Goal: Task Accomplishment & Management: Complete application form

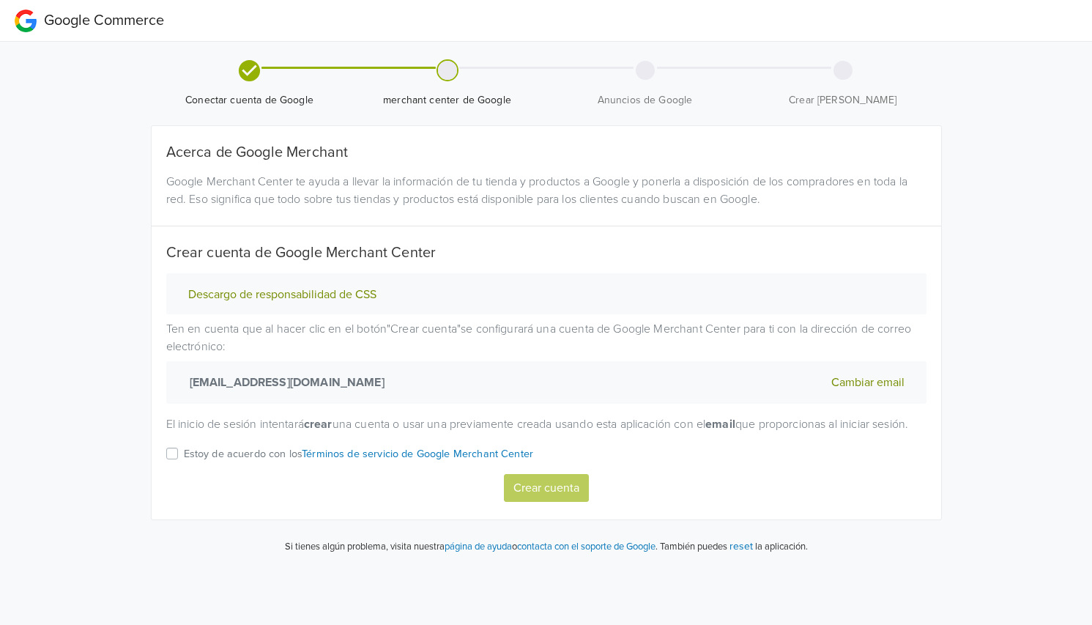
click at [198, 462] on p "Estoy de acuerdo con los Términos de servicio de Google Merchant Center" at bounding box center [359, 454] width 350 height 16
click at [0, 0] on input "Estoy de acuerdo con los Términos de servicio de Google Merchant Center" at bounding box center [0, 0] width 0 height 0
click at [528, 502] on button "Crear cuenta" at bounding box center [546, 488] width 85 height 28
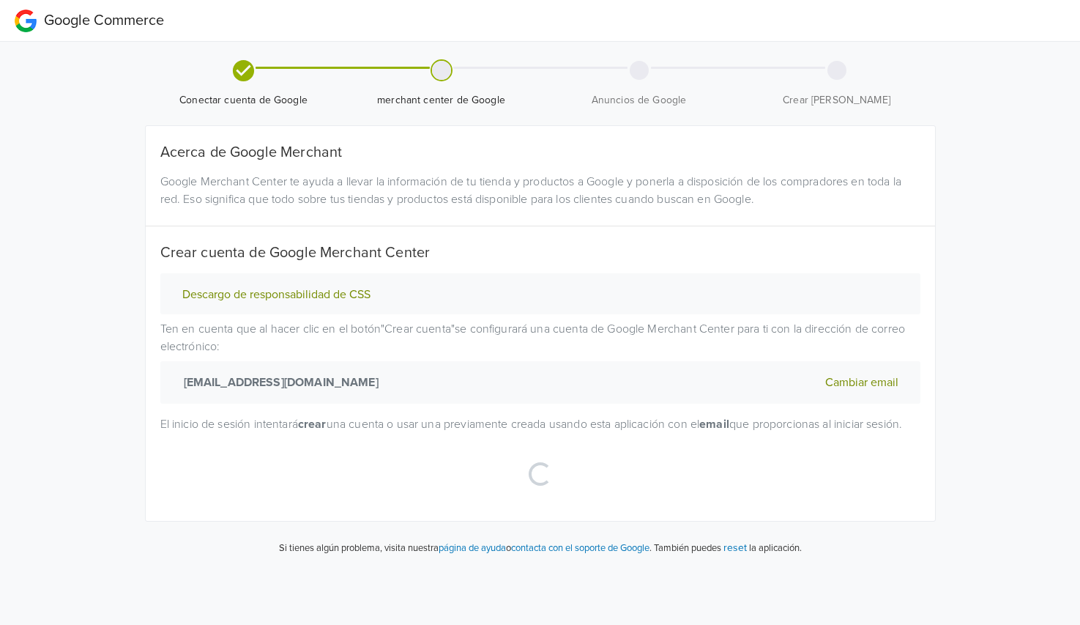
select select "cl"
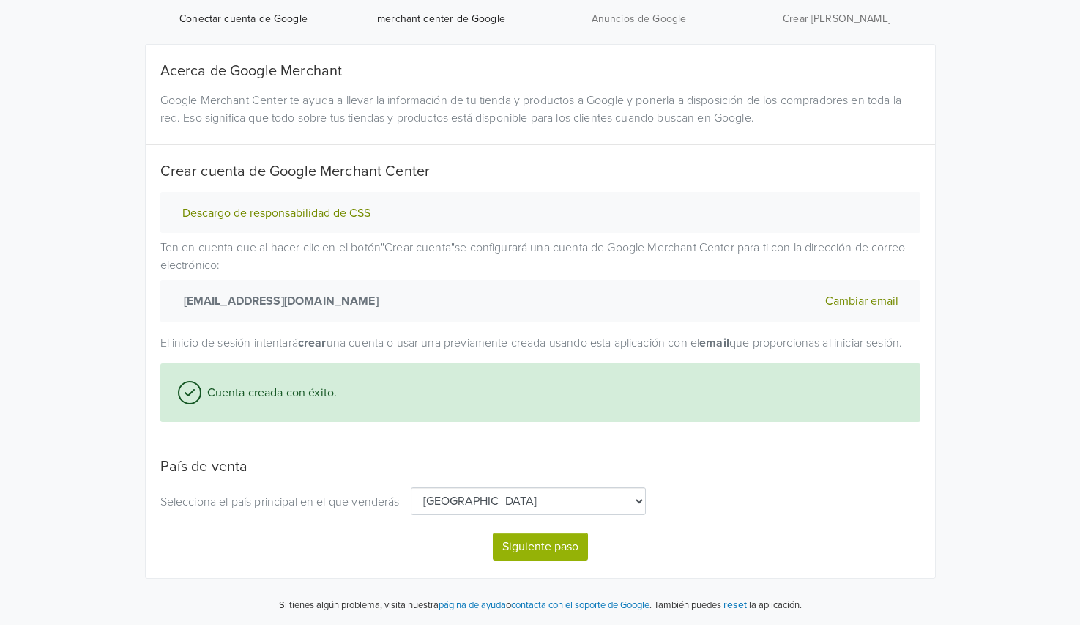
scroll to position [98, 0]
click at [549, 548] on button "Siguiente paso" at bounding box center [540, 546] width 95 height 28
select select "cl"
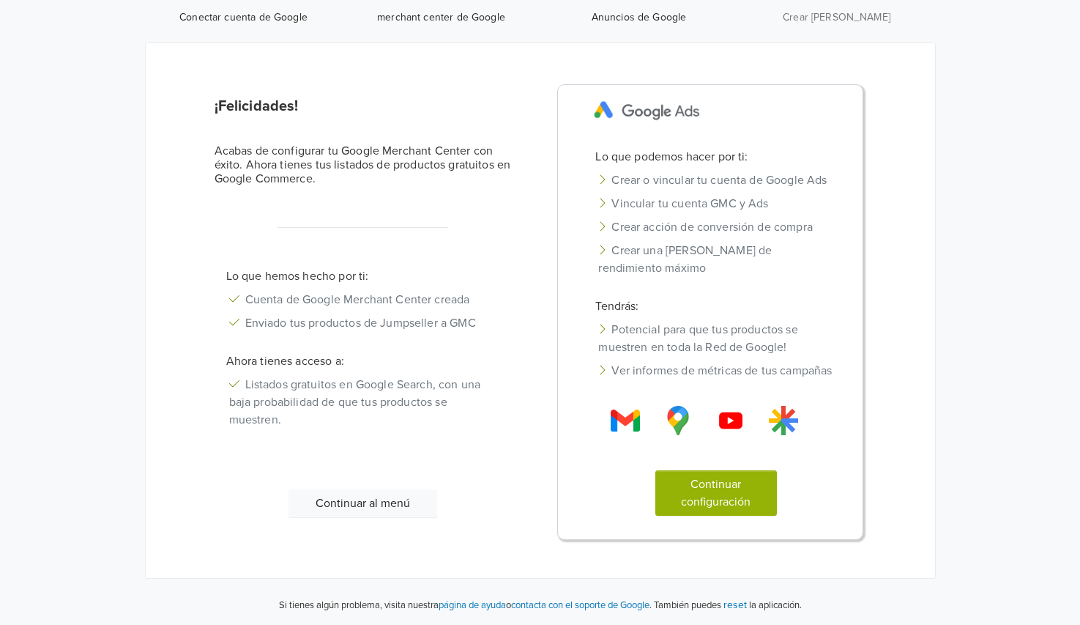
click at [738, 498] on button "Continuar configuración" at bounding box center [716, 492] width 122 height 45
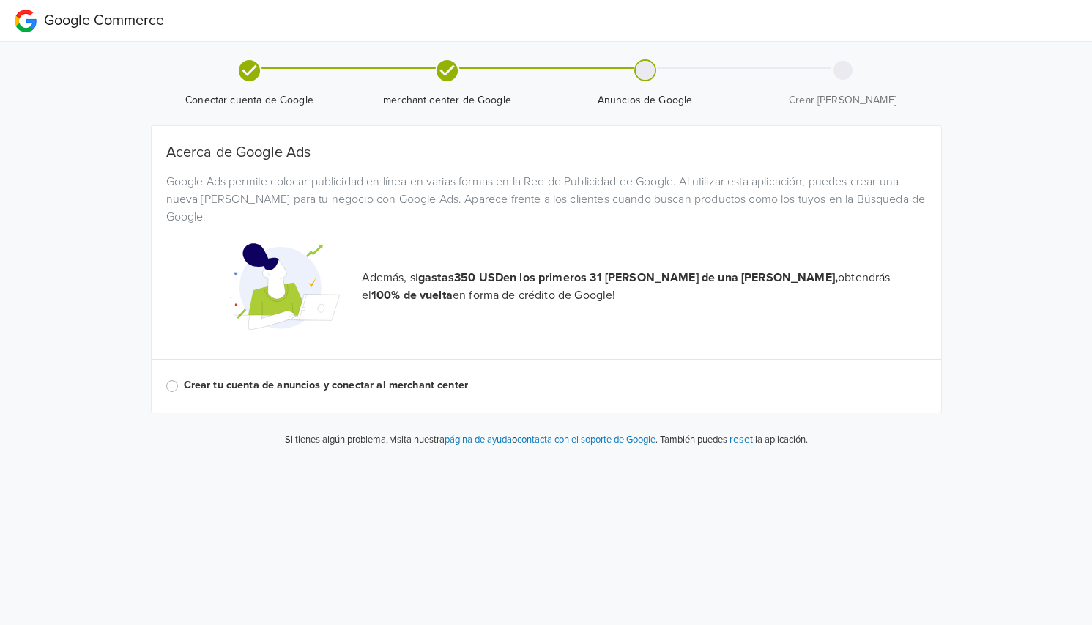
drag, startPoint x: 486, startPoint y: 295, endPoint x: 291, endPoint y: 381, distance: 213.4
click at [482, 295] on p "Además, si gastas 350 USD en los primeros 31 [PERSON_NAME] de una [PERSON_NAME]…" at bounding box center [644, 286] width 564 height 35
click at [282, 384] on label "Crear tu cuenta de anuncios y conectar al merchant center" at bounding box center [555, 385] width 742 height 16
click at [0, 0] on input "Crear tu cuenta de anuncios y conectar al merchant center" at bounding box center [0, 0] width 0 height 0
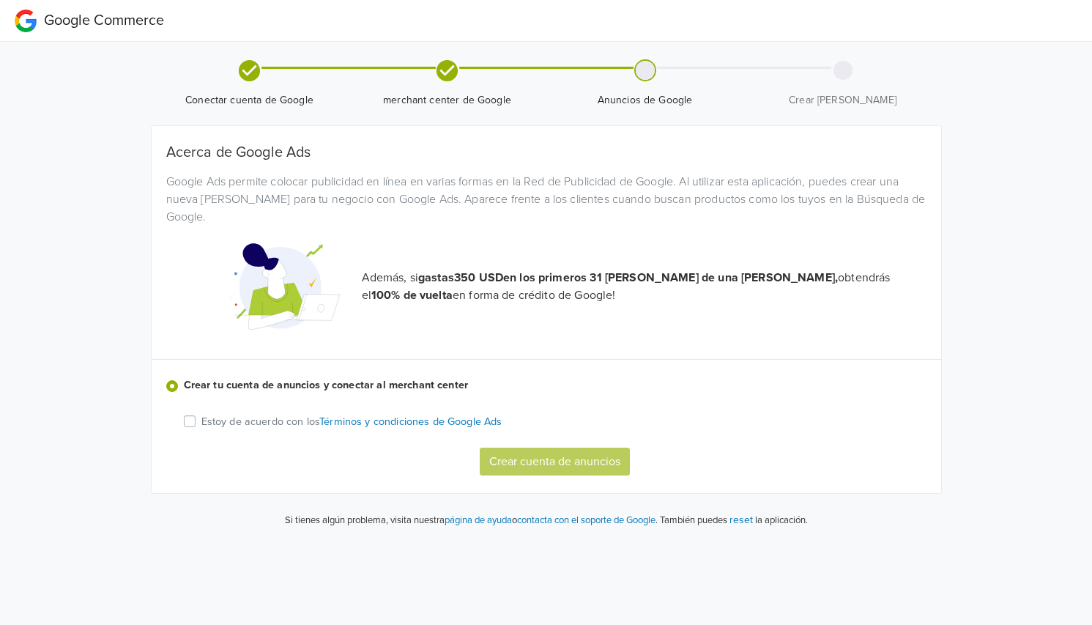
drag, startPoint x: 245, startPoint y: 421, endPoint x: 283, endPoint y: 426, distance: 39.1
click at [244, 421] on p "Estoy de acuerdo con los Términos y condiciones de Google Ads" at bounding box center [351, 422] width 301 height 16
click at [0, 0] on input "Estoy de acuerdo con los Términos y condiciones de Google Ads" at bounding box center [0, 0] width 0 height 0
click at [540, 458] on button "Crear cuenta de anuncios" at bounding box center [555, 461] width 150 height 28
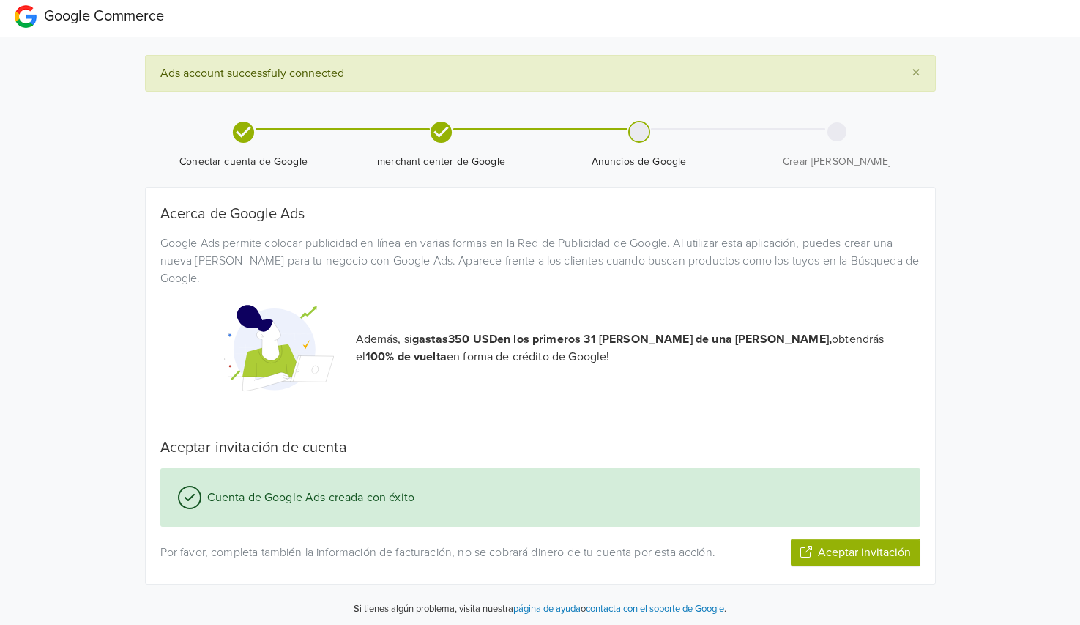
scroll to position [7, 0]
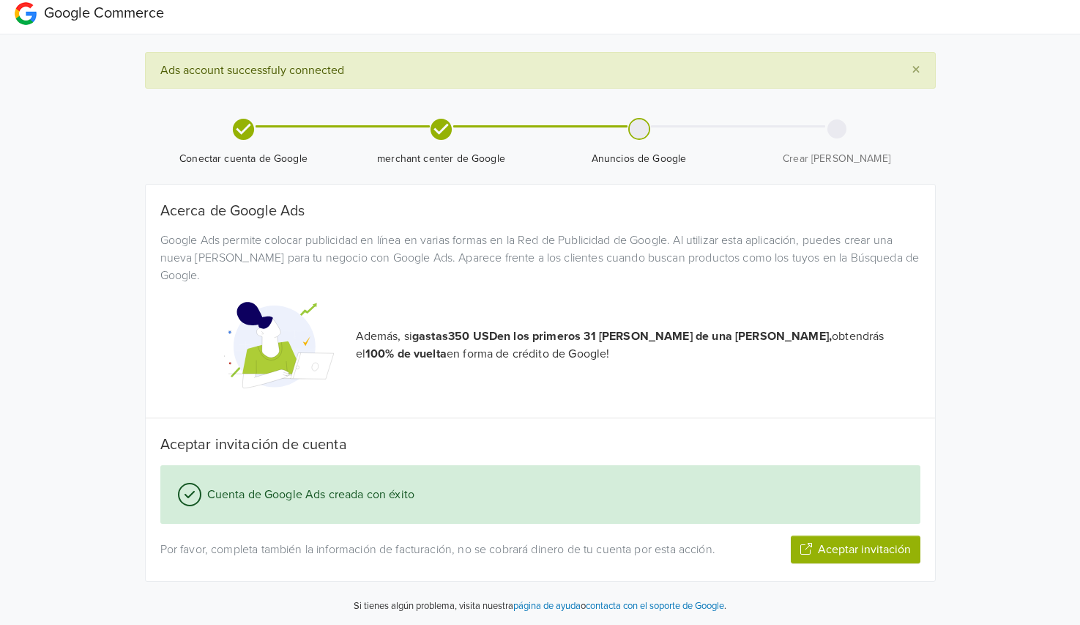
click at [864, 553] on button "Aceptar invitación" at bounding box center [856, 549] width 130 height 28
